Goal: Check status: Check status

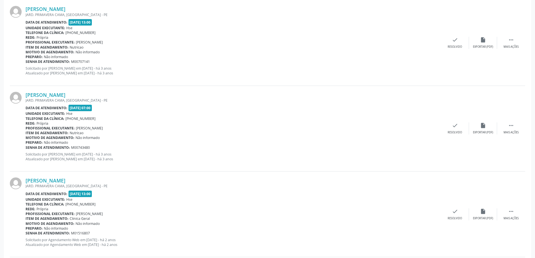
scroll to position [168, 0]
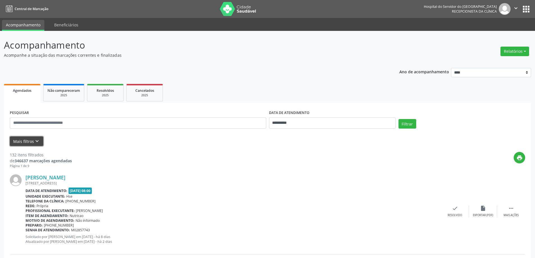
click at [35, 145] on button "Mais filtros keyboard_arrow_down" at bounding box center [26, 141] width 33 height 10
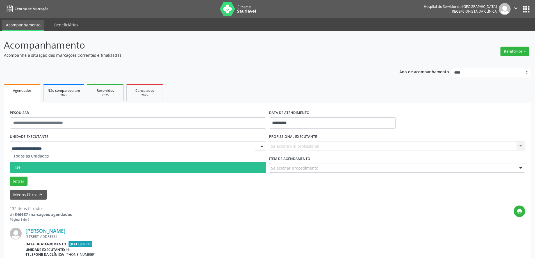
click at [41, 167] on span "Hse" at bounding box center [138, 167] width 256 height 11
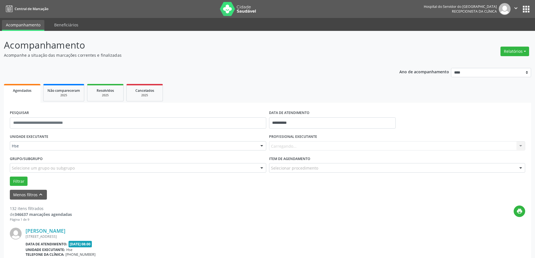
drag, startPoint x: 303, startPoint y: 142, endPoint x: 303, endPoint y: 147, distance: 5.6
click at [303, 142] on div "Carregando... Nenhum resultado encontrado para: " " Não há nenhuma opção para s…" at bounding box center [397, 146] width 256 height 10
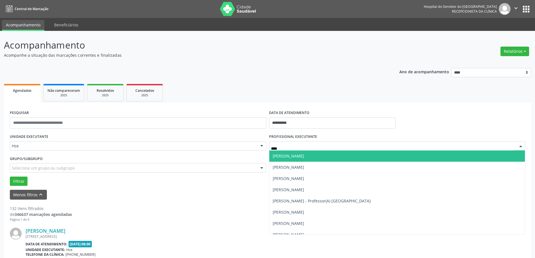
type input "*****"
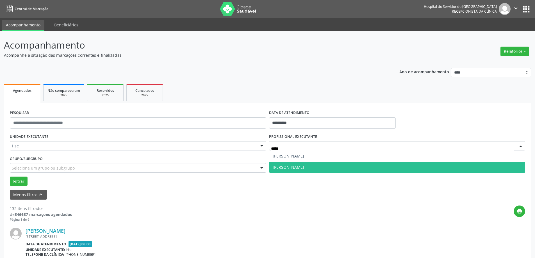
click at [299, 166] on span "[PERSON_NAME]" at bounding box center [287, 166] width 31 height 5
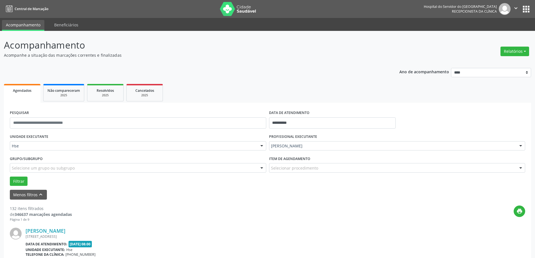
drag, startPoint x: 308, startPoint y: 161, endPoint x: 308, endPoint y: 168, distance: 7.9
click at [308, 162] on label "Item de agendamento" at bounding box center [289, 158] width 41 height 9
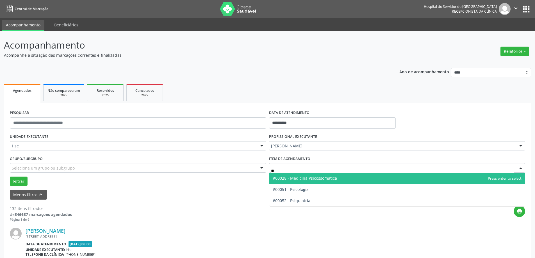
type input "***"
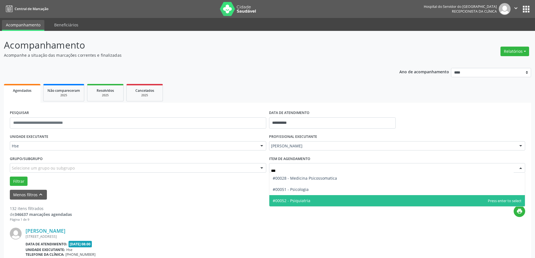
click at [308, 201] on span "#00052 - Psiquiatria" at bounding box center [291, 200] width 38 height 5
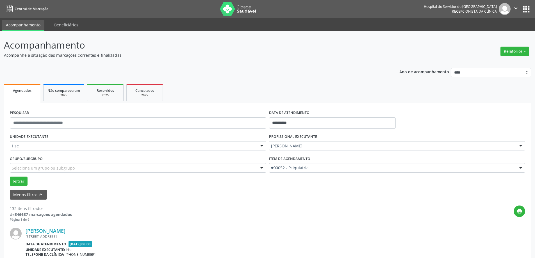
click at [28, 178] on div "Filtrar" at bounding box center [267, 182] width 518 height 10
click at [22, 179] on button "Filtrar" at bounding box center [19, 182] width 18 height 10
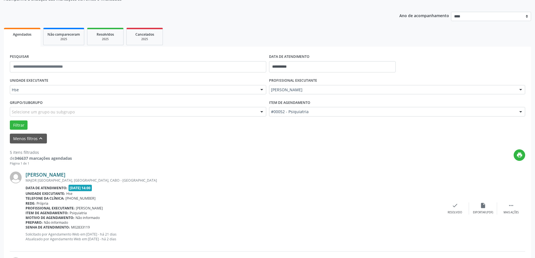
scroll to position [84, 0]
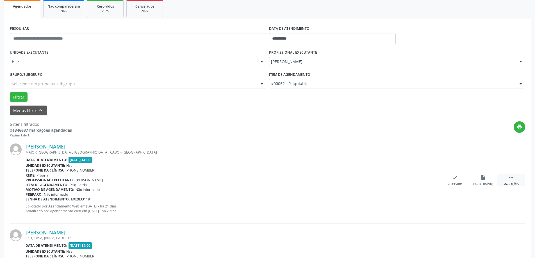
click at [513, 177] on icon "" at bounding box center [511, 177] width 6 height 6
click at [486, 180] on div "alarm_off Não compareceu" at bounding box center [483, 180] width 28 height 12
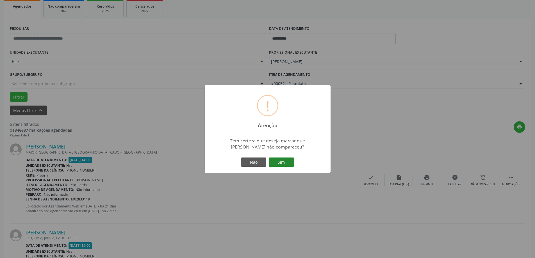
click at [284, 165] on button "Sim" at bounding box center [281, 162] width 25 height 10
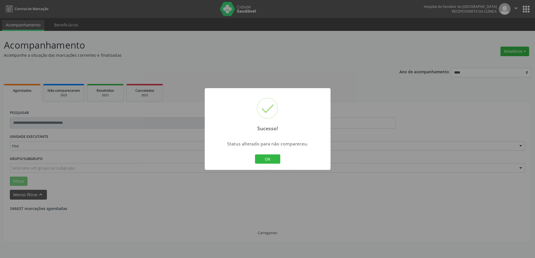
scroll to position [0, 0]
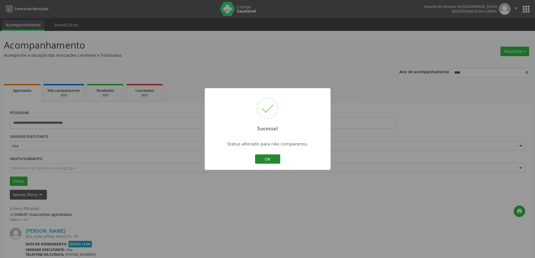
click at [261, 161] on button "OK" at bounding box center [267, 159] width 25 height 10
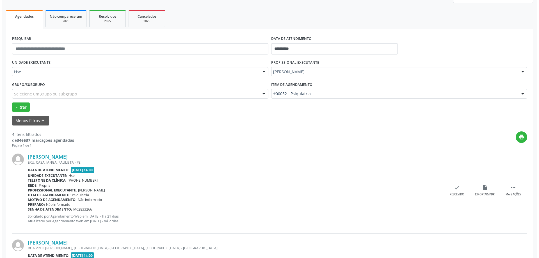
scroll to position [84, 0]
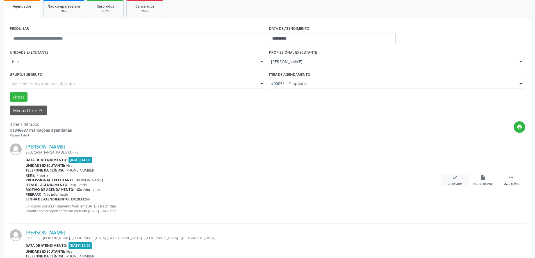
click at [453, 179] on icon "check" at bounding box center [455, 177] width 6 height 6
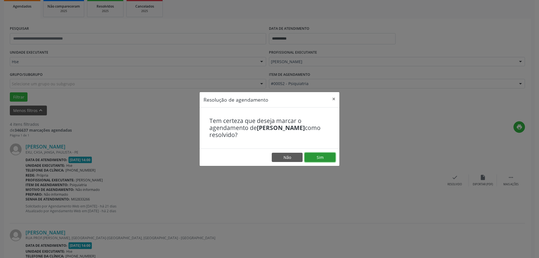
click at [322, 155] on button "Sim" at bounding box center [319, 158] width 31 height 10
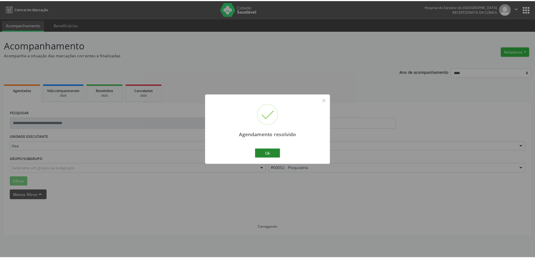
scroll to position [0, 0]
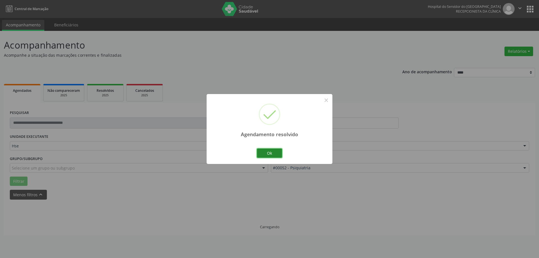
click at [270, 152] on button "Ok" at bounding box center [269, 153] width 25 height 10
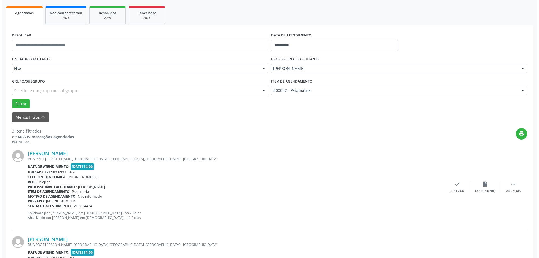
scroll to position [84, 0]
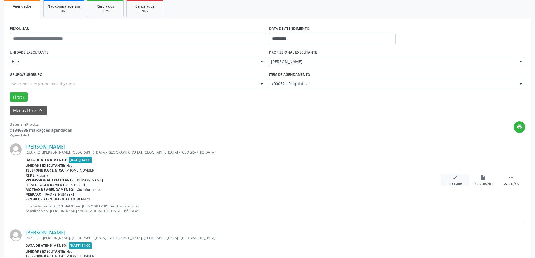
click at [458, 180] on div "check Resolvido" at bounding box center [455, 180] width 28 height 12
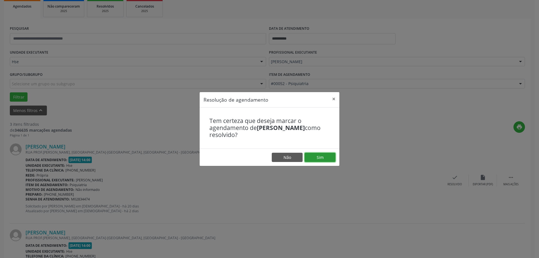
click at [326, 155] on button "Sim" at bounding box center [319, 158] width 31 height 10
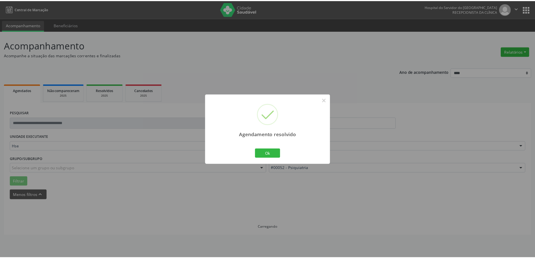
scroll to position [0, 0]
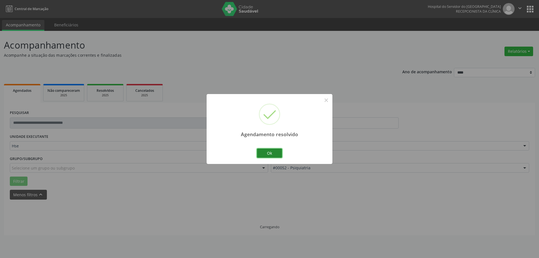
click at [270, 153] on button "Ok" at bounding box center [269, 153] width 25 height 10
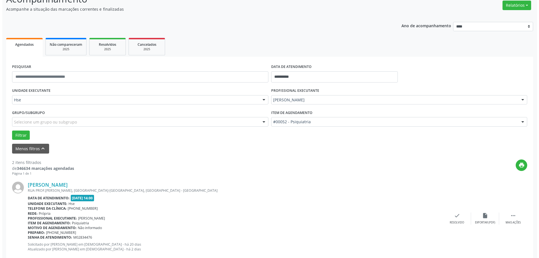
scroll to position [56, 0]
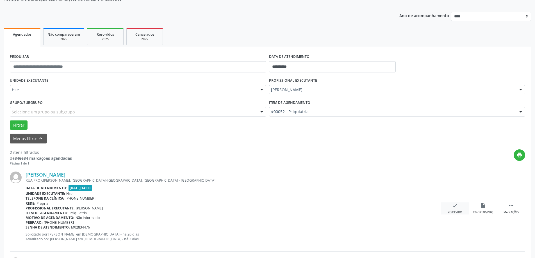
click at [446, 210] on div "check Resolvido" at bounding box center [455, 208] width 28 height 12
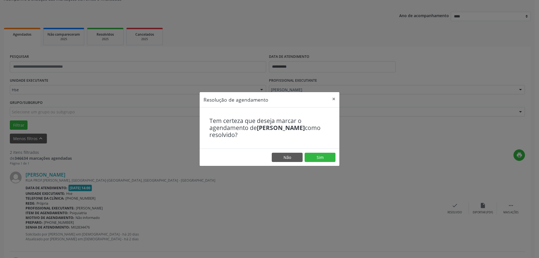
click at [318, 151] on footer "Não Sim" at bounding box center [270, 157] width 140 height 18
click at [316, 159] on button "Sim" at bounding box center [319, 158] width 31 height 10
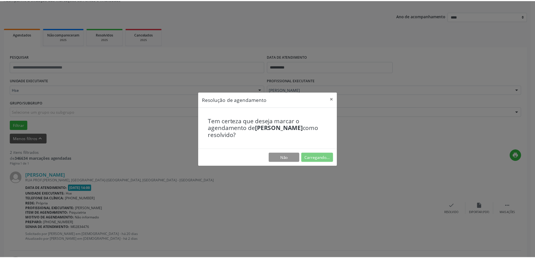
scroll to position [0, 0]
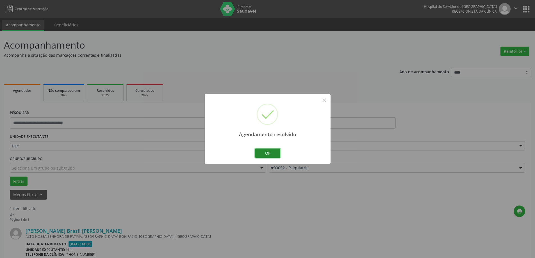
click at [264, 152] on button "Ok" at bounding box center [267, 153] width 25 height 10
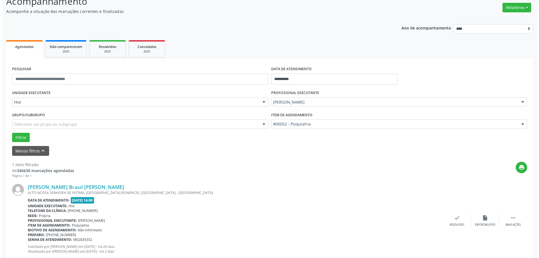
scroll to position [56, 0]
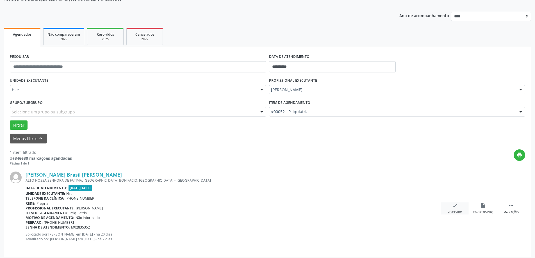
click at [451, 205] on div "check Resolvido" at bounding box center [455, 208] width 28 height 12
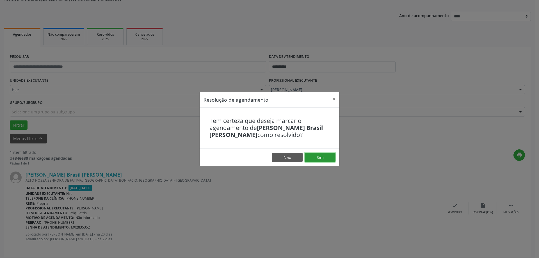
click at [320, 158] on button "Sim" at bounding box center [319, 158] width 31 height 10
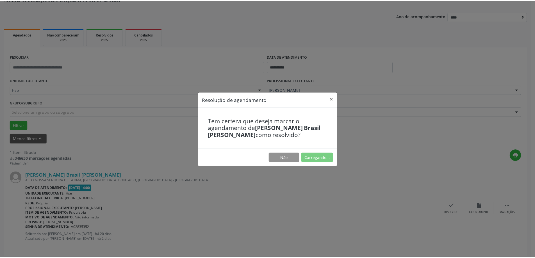
scroll to position [0, 0]
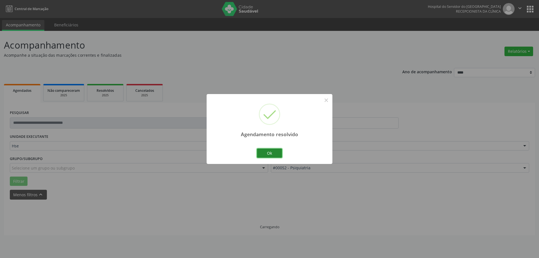
click at [272, 151] on button "Ok" at bounding box center [269, 153] width 25 height 10
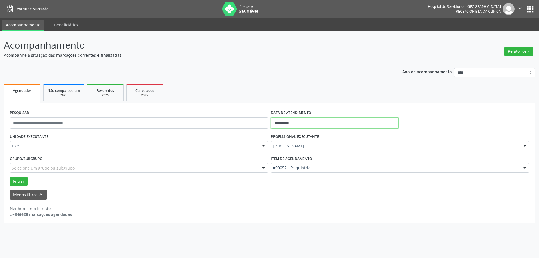
click at [321, 125] on input "**********" at bounding box center [335, 122] width 128 height 11
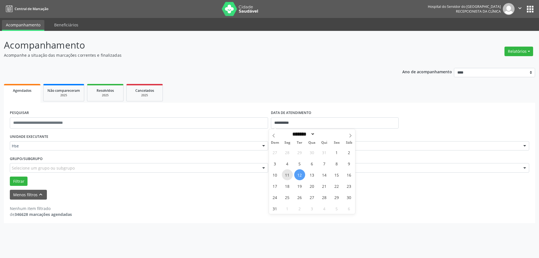
click at [285, 178] on span "11" at bounding box center [287, 174] width 11 height 11
type input "**********"
click at [285, 178] on span "11" at bounding box center [287, 174] width 11 height 11
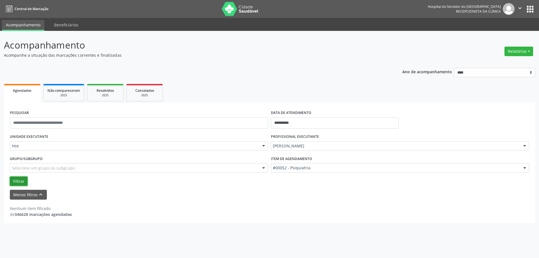
click at [21, 182] on button "Filtrar" at bounding box center [19, 182] width 18 height 10
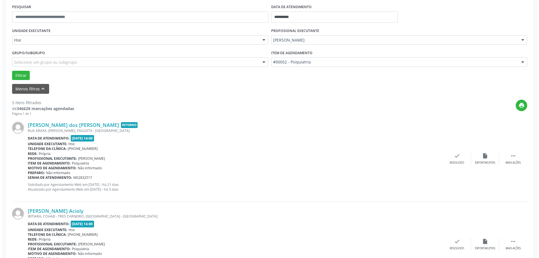
scroll to position [112, 0]
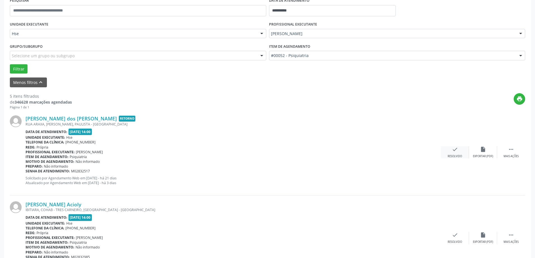
click at [456, 156] on div "Resolvido" at bounding box center [454, 156] width 14 height 4
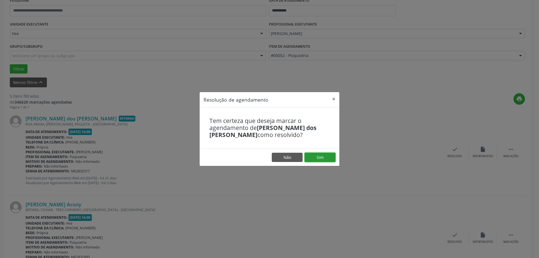
click at [319, 158] on button "Sim" at bounding box center [319, 158] width 31 height 10
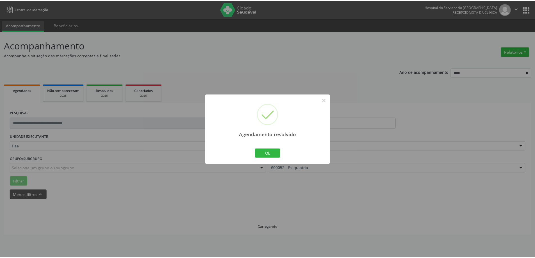
scroll to position [0, 0]
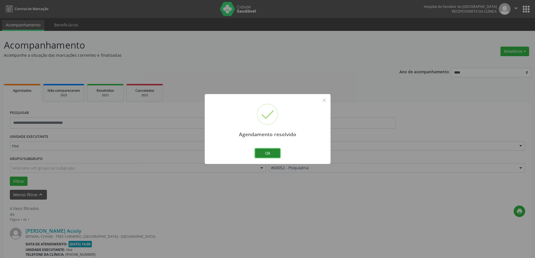
click at [271, 158] on button "Ok" at bounding box center [267, 153] width 25 height 10
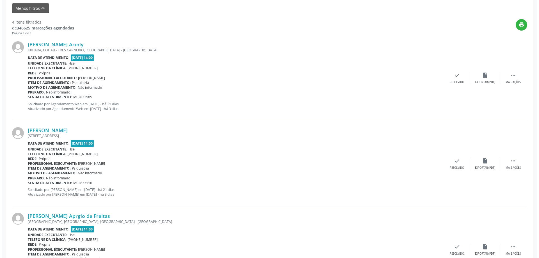
scroll to position [196, 0]
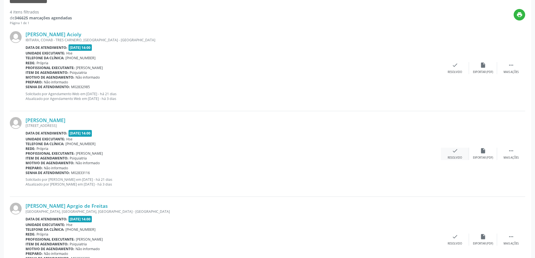
click at [456, 155] on div "check Resolvido" at bounding box center [455, 154] width 28 height 12
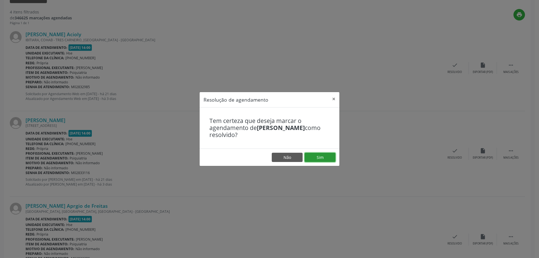
click at [320, 161] on button "Sim" at bounding box center [319, 158] width 31 height 10
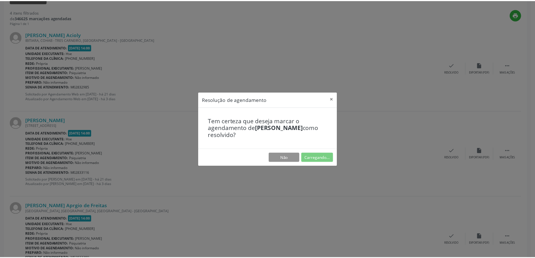
scroll to position [0, 0]
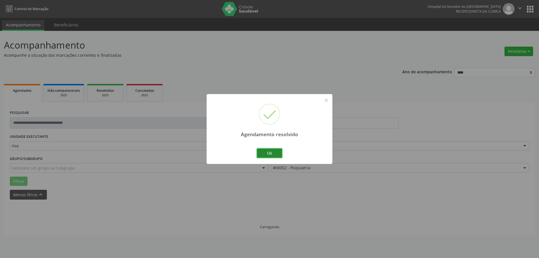
click at [267, 153] on button "Ok" at bounding box center [269, 153] width 25 height 10
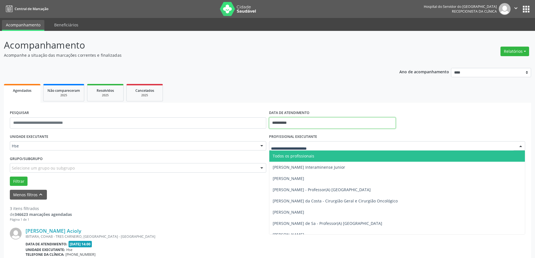
click at [326, 123] on input "**********" at bounding box center [332, 122] width 127 height 11
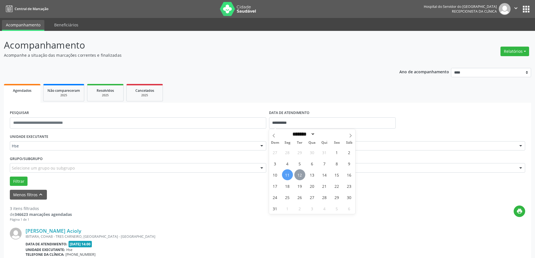
click at [298, 176] on span "12" at bounding box center [299, 174] width 11 height 11
type input "**********"
click at [300, 176] on span "12" at bounding box center [299, 174] width 11 height 11
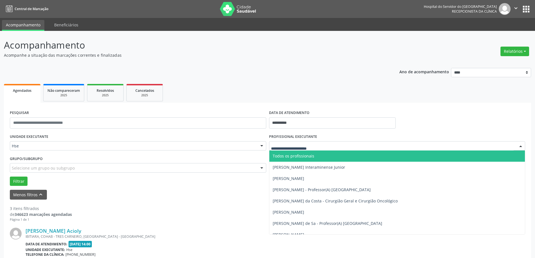
click at [336, 150] on div at bounding box center [397, 146] width 256 height 10
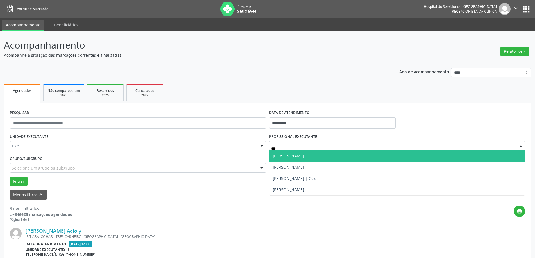
type input "****"
click at [334, 157] on span "[PERSON_NAME]" at bounding box center [397, 155] width 256 height 11
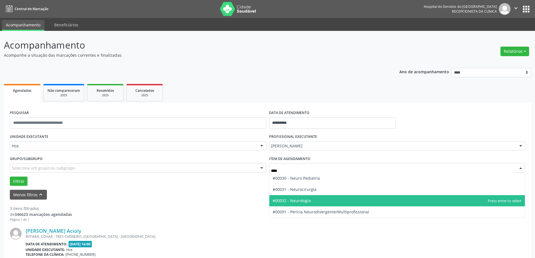
type input "*****"
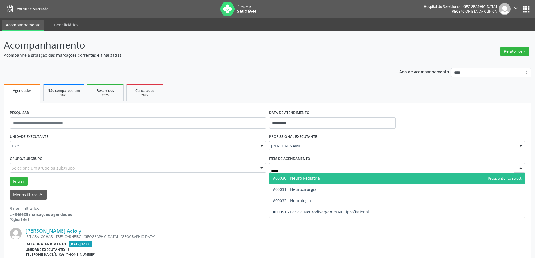
click at [340, 182] on span "#00030 - Neuro Pediatria" at bounding box center [397, 178] width 256 height 11
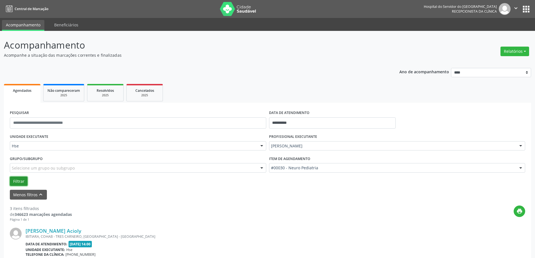
drag, startPoint x: 27, startPoint y: 180, endPoint x: 22, endPoint y: 182, distance: 5.2
click at [26, 180] on button "Filtrar" at bounding box center [19, 182] width 18 height 10
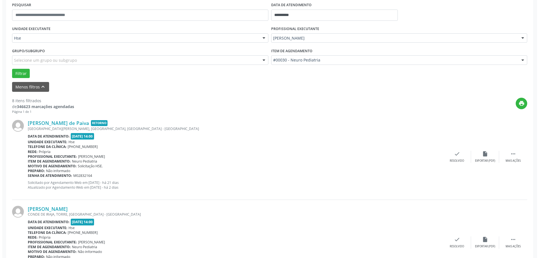
scroll to position [112, 0]
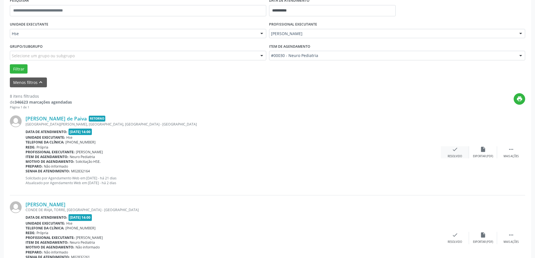
click at [450, 152] on div "check Resolvido" at bounding box center [455, 152] width 28 height 12
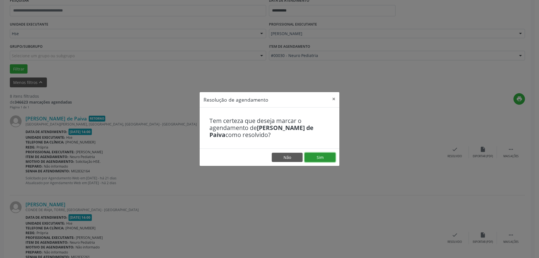
click at [327, 160] on button "Sim" at bounding box center [319, 158] width 31 height 10
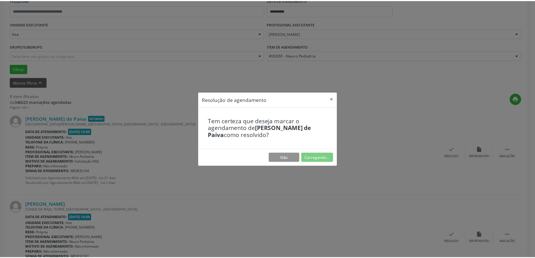
scroll to position [0, 0]
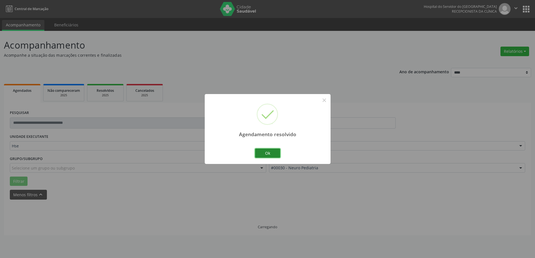
click at [271, 153] on button "Ok" at bounding box center [267, 153] width 25 height 10
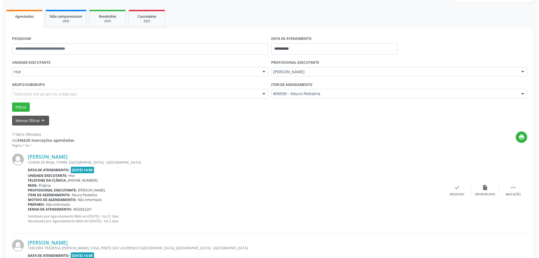
scroll to position [84, 0]
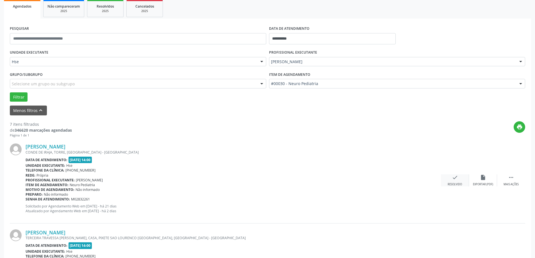
click at [460, 180] on div "check Resolvido" at bounding box center [455, 180] width 28 height 12
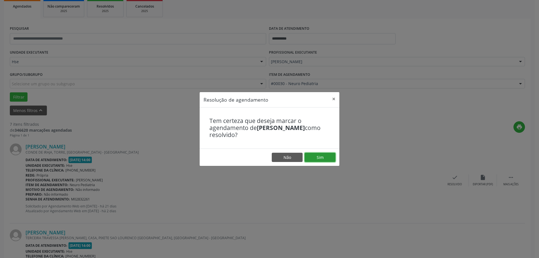
click at [315, 158] on button "Sim" at bounding box center [319, 158] width 31 height 10
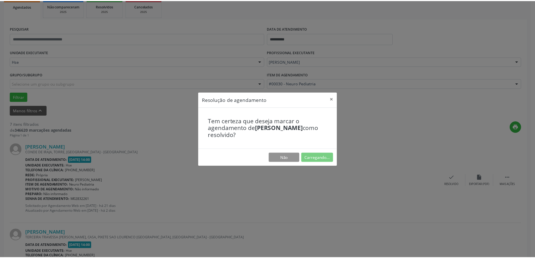
scroll to position [0, 0]
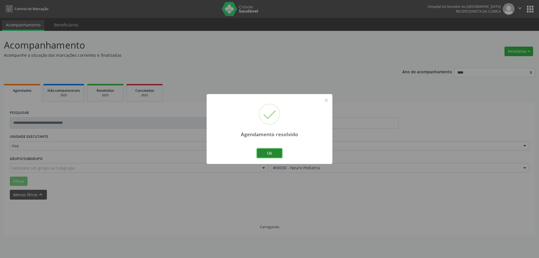
click at [267, 155] on button "Ok" at bounding box center [269, 153] width 25 height 10
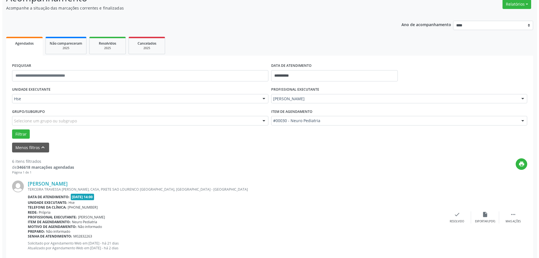
scroll to position [56, 0]
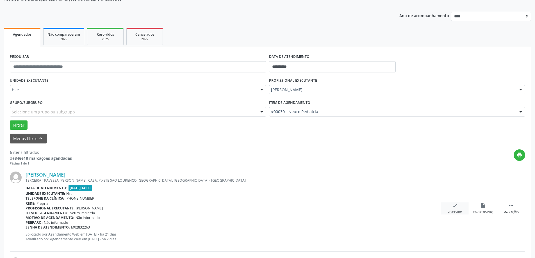
click at [458, 205] on div "check Resolvido" at bounding box center [455, 208] width 28 height 12
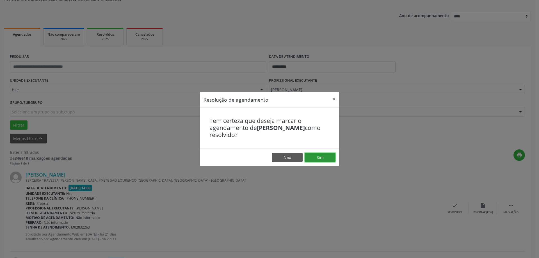
click at [319, 157] on button "Sim" at bounding box center [319, 158] width 31 height 10
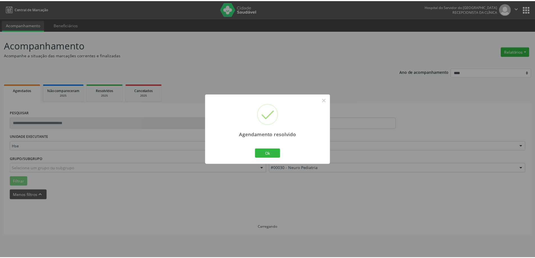
scroll to position [0, 0]
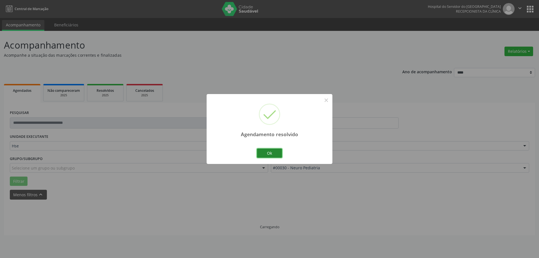
click at [270, 156] on button "Ok" at bounding box center [269, 153] width 25 height 10
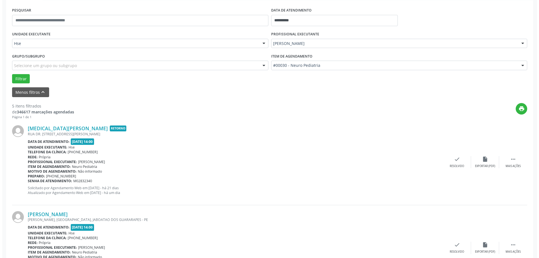
scroll to position [112, 0]
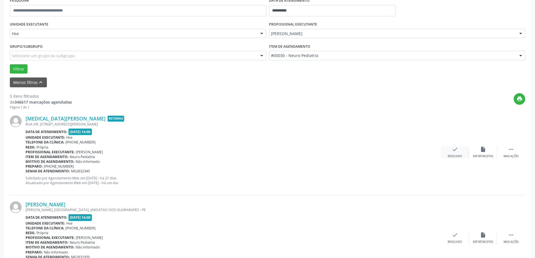
click at [458, 147] on div "check Resolvido" at bounding box center [455, 152] width 28 height 12
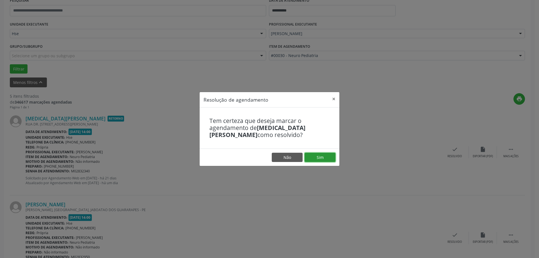
click at [320, 156] on button "Sim" at bounding box center [319, 158] width 31 height 10
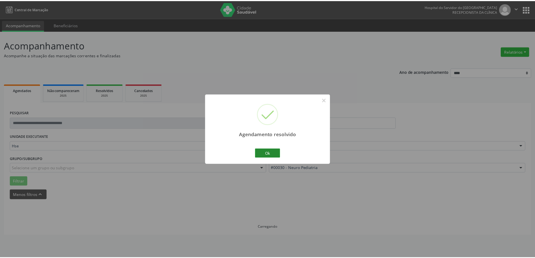
scroll to position [0, 0]
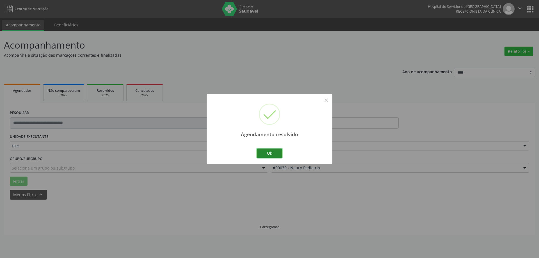
click at [268, 155] on button "Ok" at bounding box center [269, 153] width 25 height 10
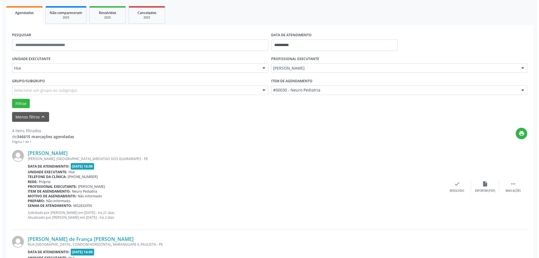
scroll to position [84, 0]
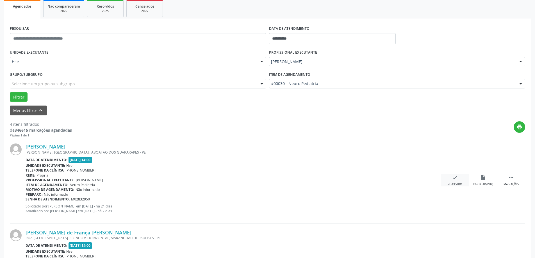
click at [452, 179] on icon "check" at bounding box center [455, 177] width 6 height 6
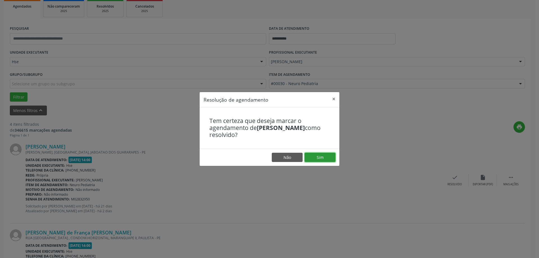
click at [313, 161] on button "Sim" at bounding box center [319, 158] width 31 height 10
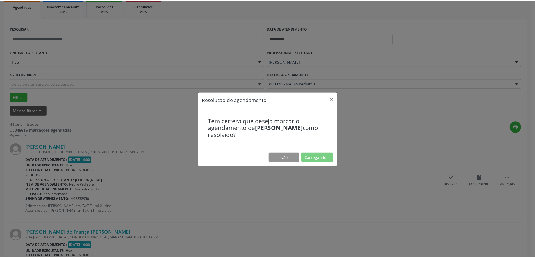
scroll to position [0, 0]
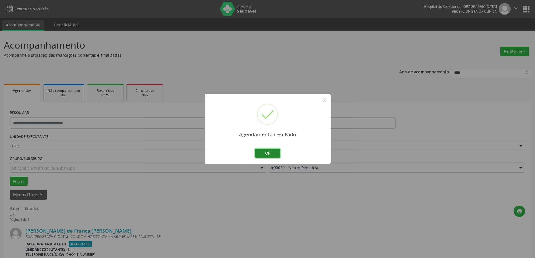
click at [264, 155] on button "Ok" at bounding box center [267, 153] width 25 height 10
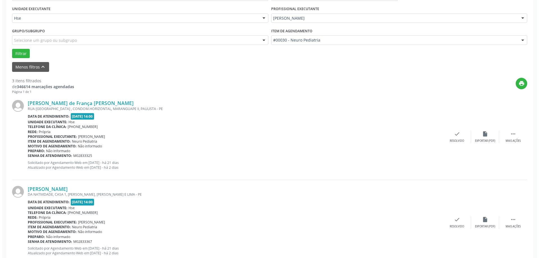
scroll to position [140, 0]
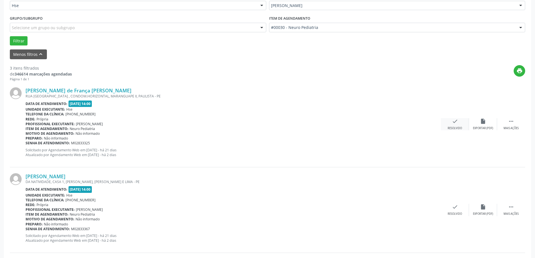
click at [446, 124] on div "check Resolvido" at bounding box center [455, 124] width 28 height 12
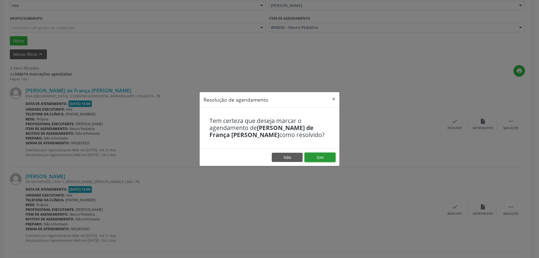
click at [314, 161] on button "Sim" at bounding box center [319, 158] width 31 height 10
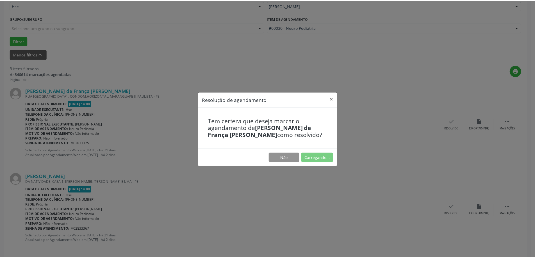
scroll to position [0, 0]
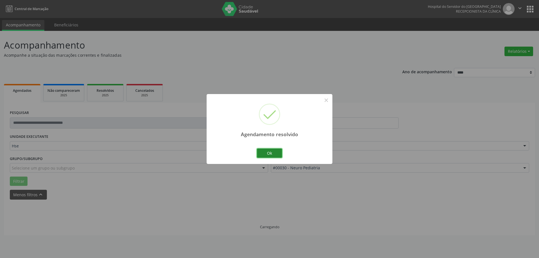
click at [269, 155] on button "Ok" at bounding box center [269, 153] width 25 height 10
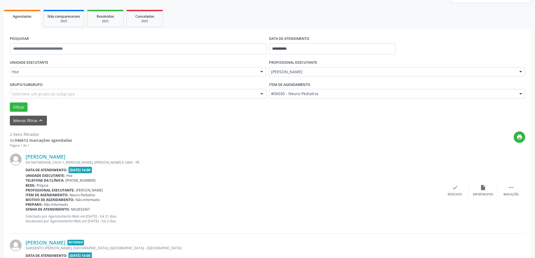
scroll to position [84, 0]
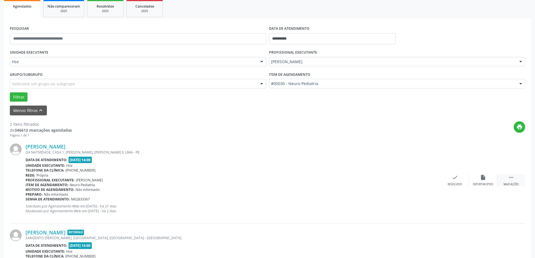
click at [508, 176] on icon "" at bounding box center [511, 177] width 6 height 6
click at [476, 176] on div "alarm_off Não compareceu" at bounding box center [483, 180] width 28 height 12
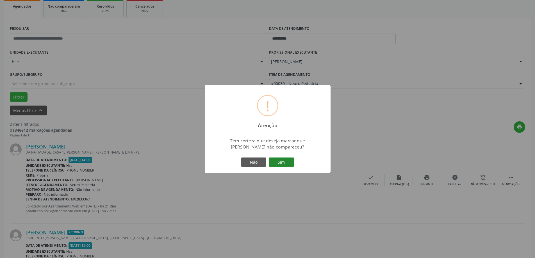
click at [276, 164] on button "Sim" at bounding box center [281, 162] width 25 height 10
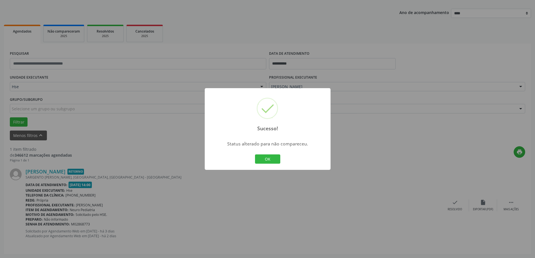
scroll to position [0, 0]
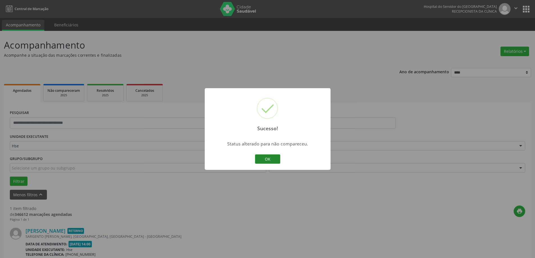
click at [270, 158] on button "OK" at bounding box center [267, 159] width 25 height 10
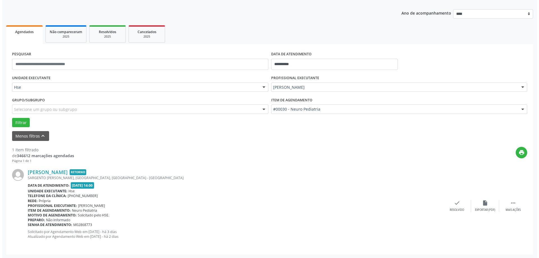
scroll to position [59, 0]
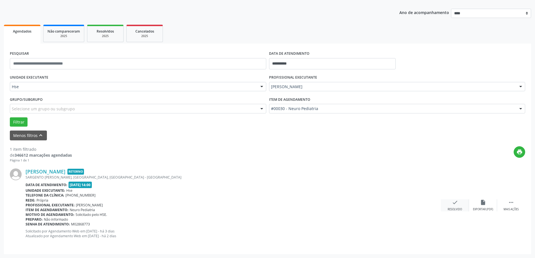
click at [451, 201] on div "check Resolvido" at bounding box center [455, 205] width 28 height 12
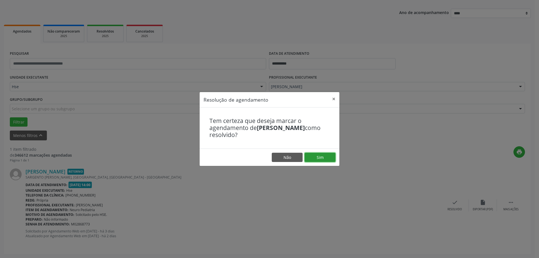
click at [328, 158] on button "Sim" at bounding box center [319, 158] width 31 height 10
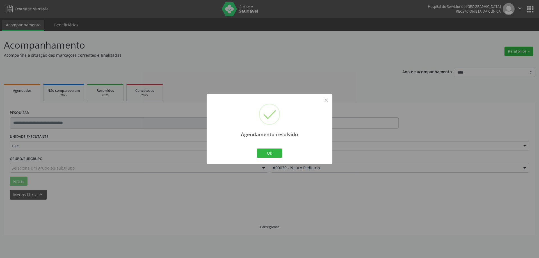
scroll to position [0, 0]
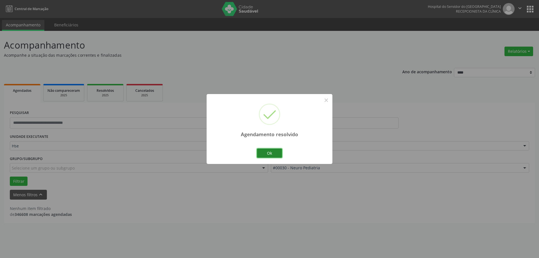
click at [272, 154] on button "Ok" at bounding box center [269, 153] width 25 height 10
